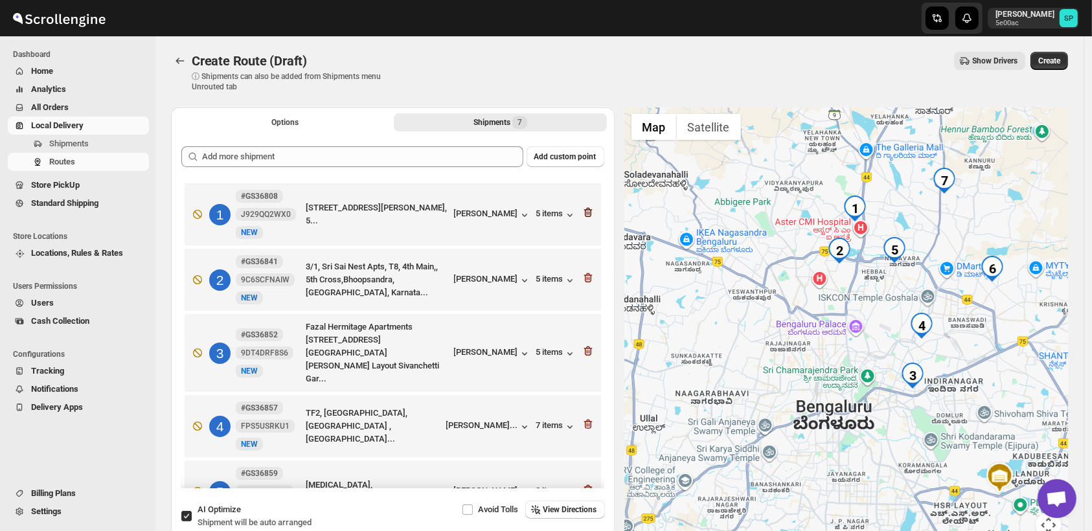
click at [585, 217] on icon "button" at bounding box center [587, 213] width 8 height 10
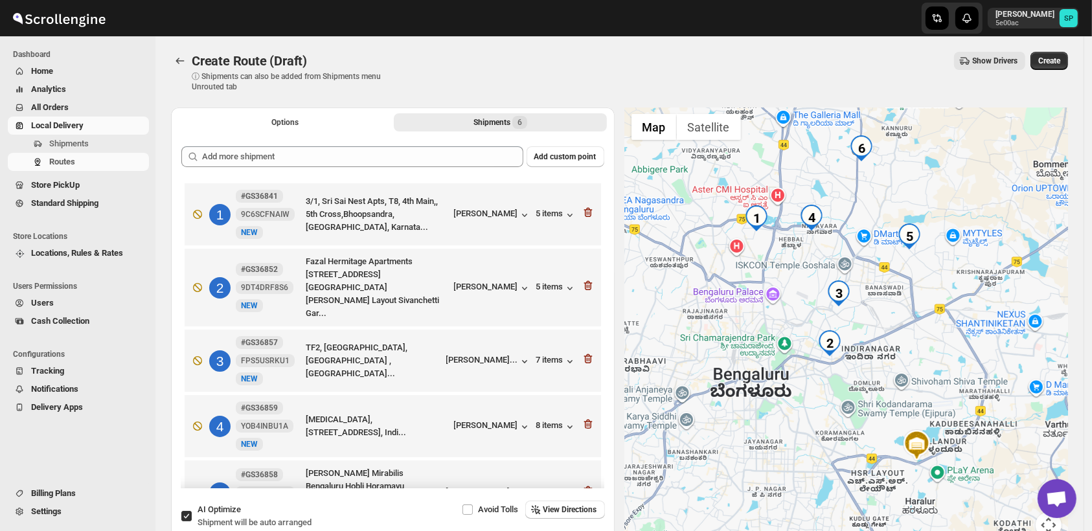
click at [585, 217] on icon "button" at bounding box center [587, 213] width 8 height 10
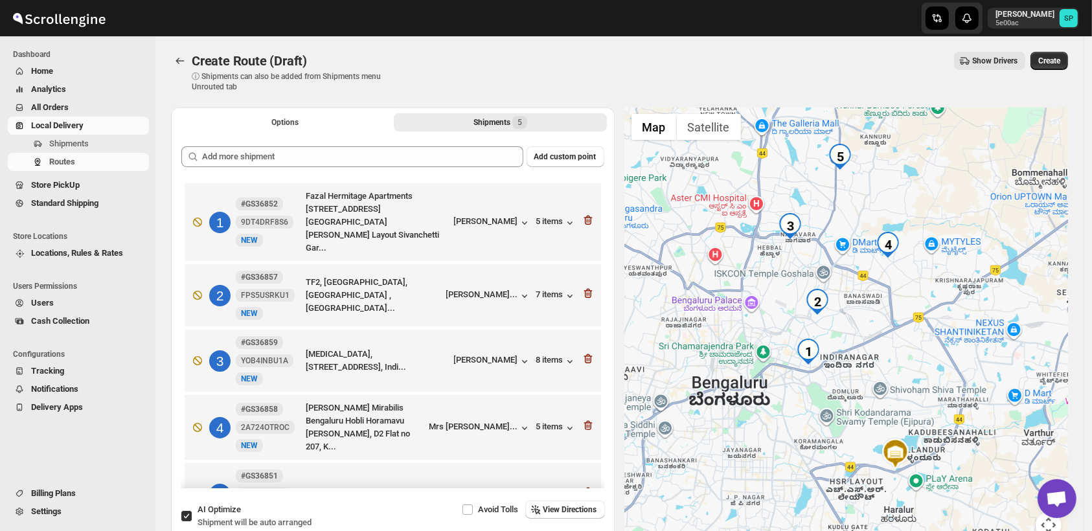
click at [585, 217] on icon "button" at bounding box center [587, 221] width 8 height 10
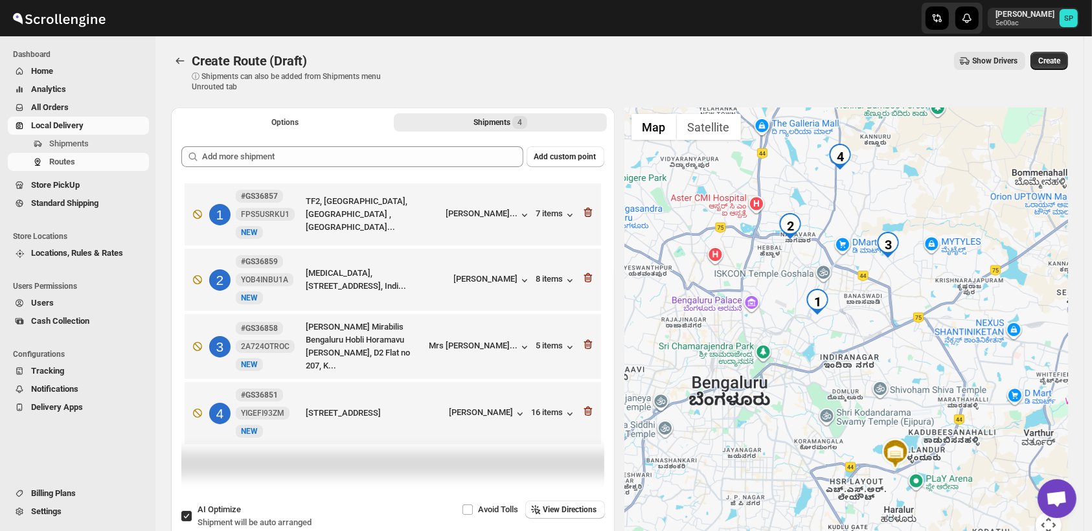
click at [585, 217] on icon "button" at bounding box center [588, 212] width 13 height 13
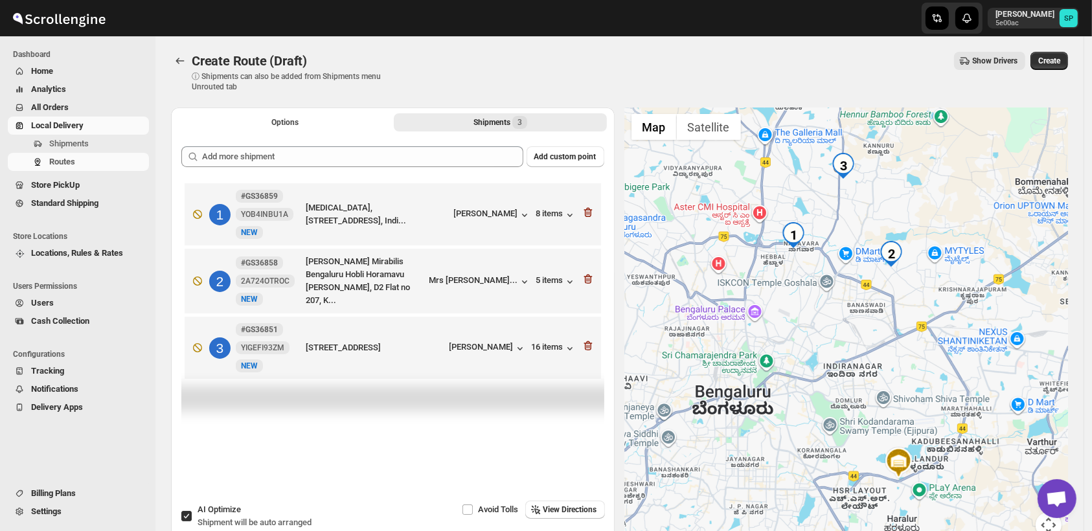
click at [585, 217] on icon "button" at bounding box center [588, 212] width 13 height 13
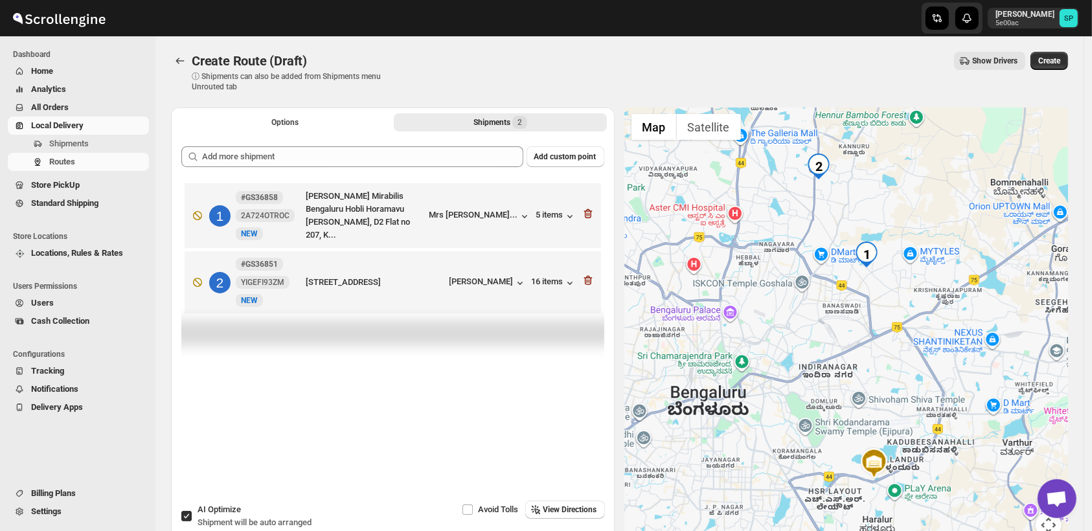
click at [585, 217] on icon "button" at bounding box center [588, 213] width 13 height 13
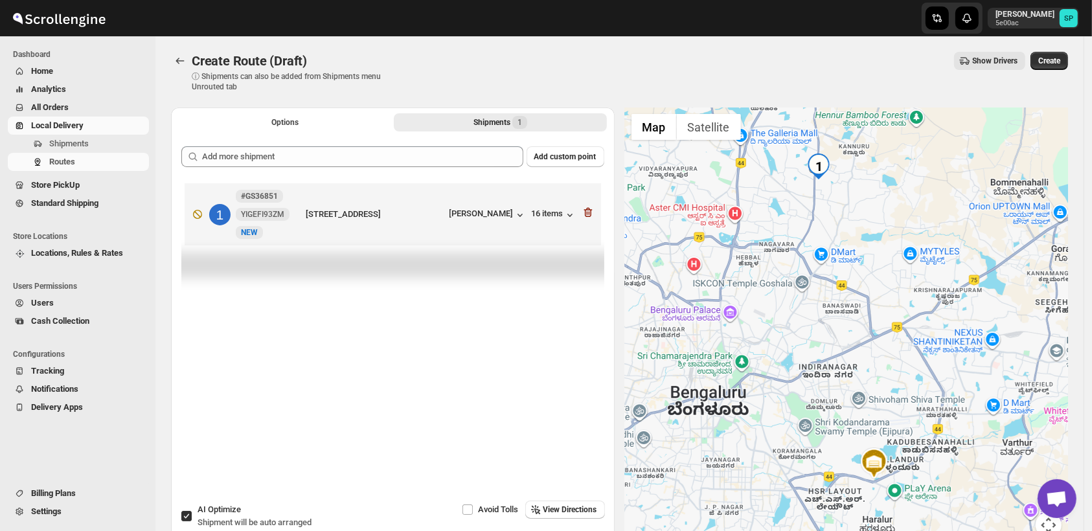
click at [585, 218] on icon "button" at bounding box center [588, 212] width 13 height 13
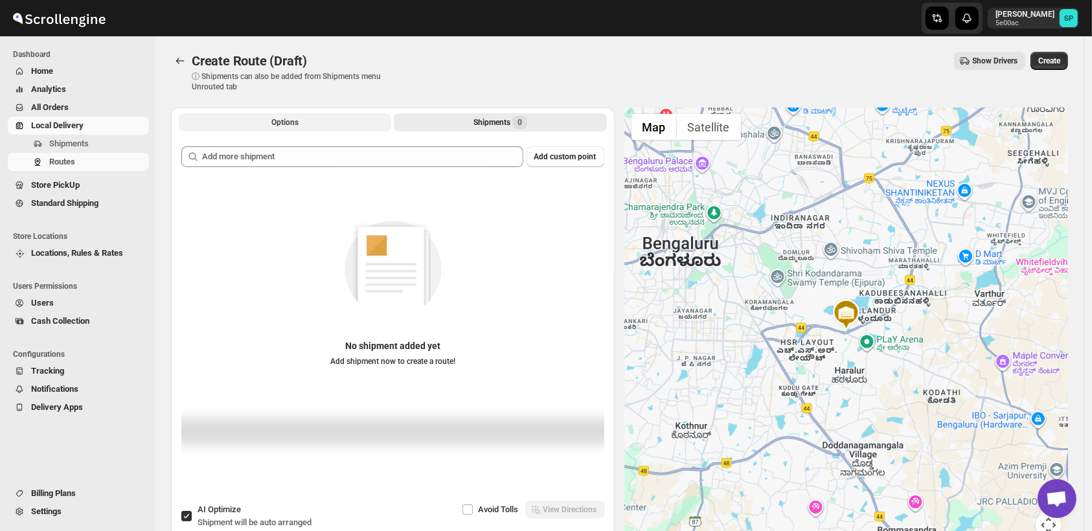
click at [254, 124] on button "Options" at bounding box center [285, 122] width 212 height 18
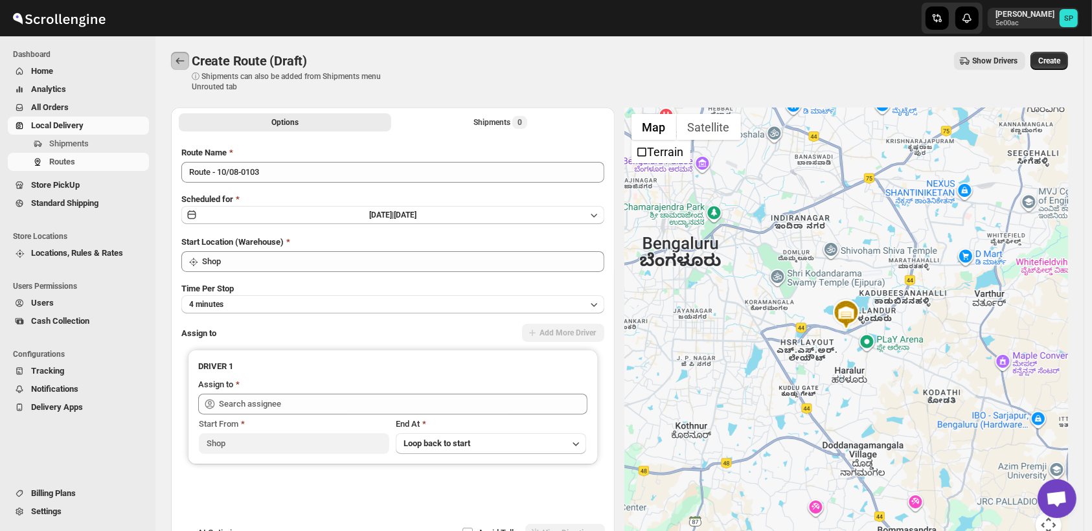
click at [183, 55] on icon "Routes" at bounding box center [180, 60] width 13 height 13
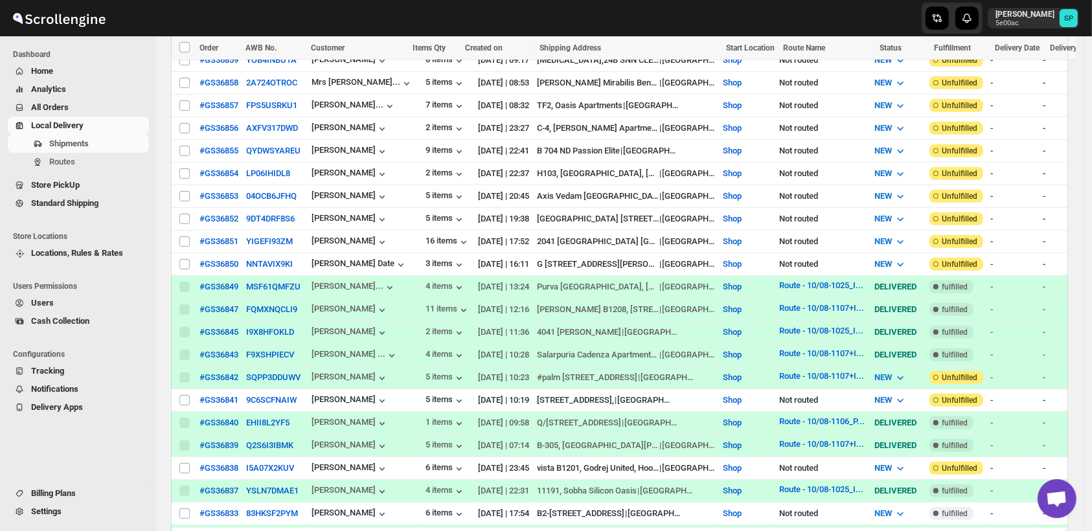
scroll to position [358, 0]
